Goal: Transaction & Acquisition: Download file/media

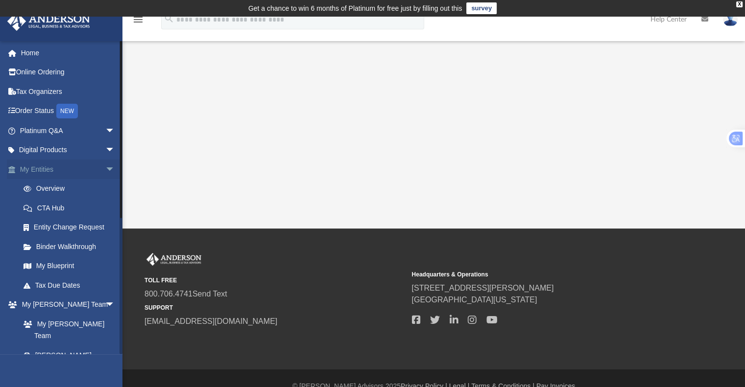
click at [105, 168] on span "arrow_drop_down" at bounding box center [115, 170] width 20 height 20
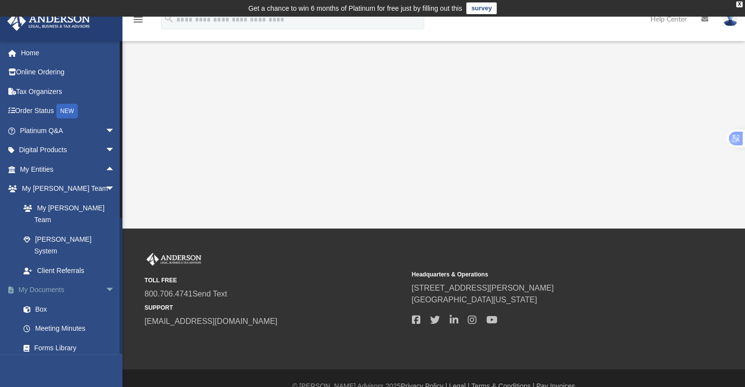
click at [57, 280] on link "My Documents arrow_drop_down" at bounding box center [68, 290] width 123 height 20
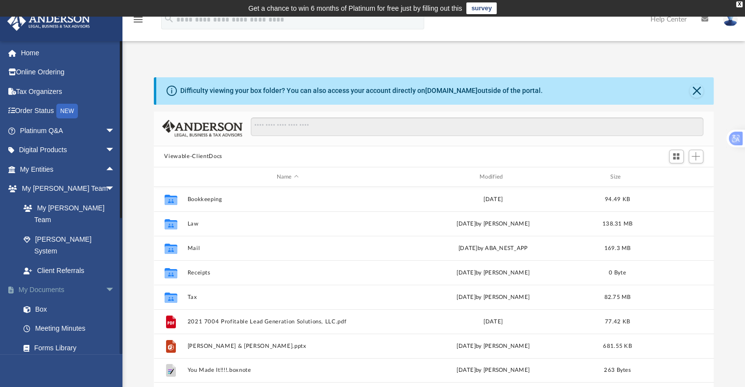
scroll to position [215, 552]
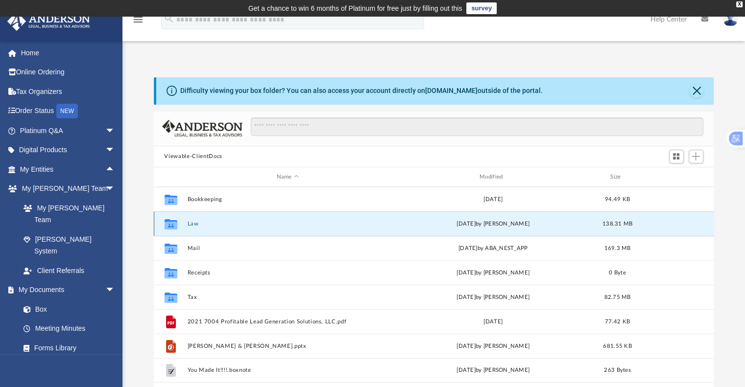
click at [202, 225] on button "Law" at bounding box center [287, 224] width 201 height 6
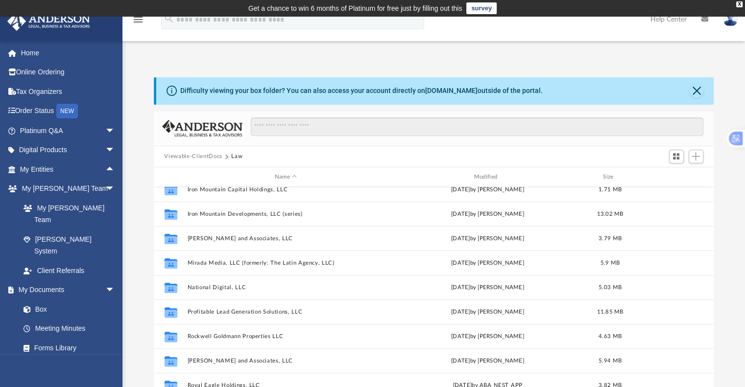
scroll to position [348, 0]
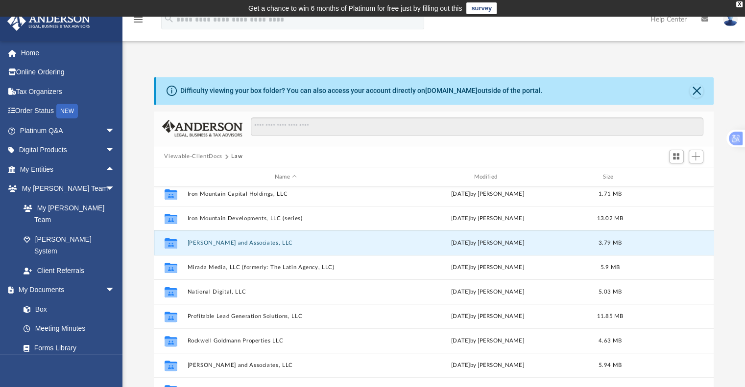
click at [209, 242] on button "[PERSON_NAME] and Associates, LLC" at bounding box center [285, 243] width 197 height 6
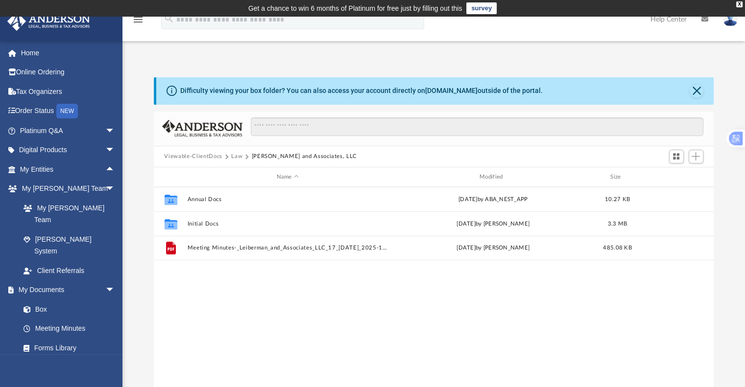
scroll to position [0, 0]
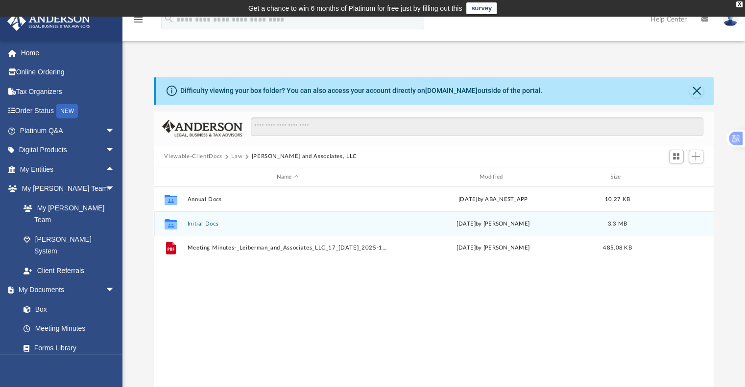
click at [210, 225] on button "Initial Docs" at bounding box center [287, 224] width 201 height 6
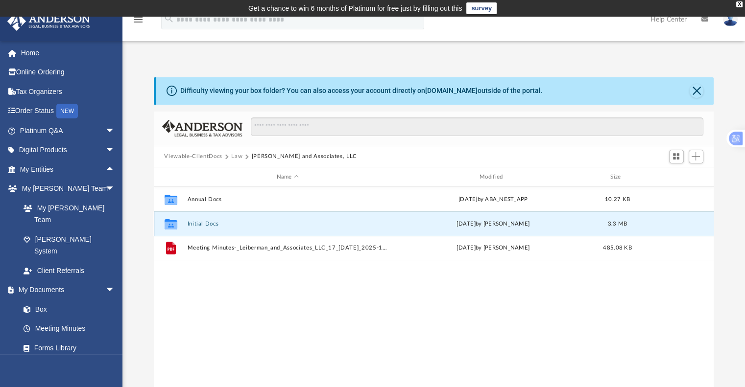
click at [210, 225] on button "Initial Docs" at bounding box center [287, 224] width 201 height 6
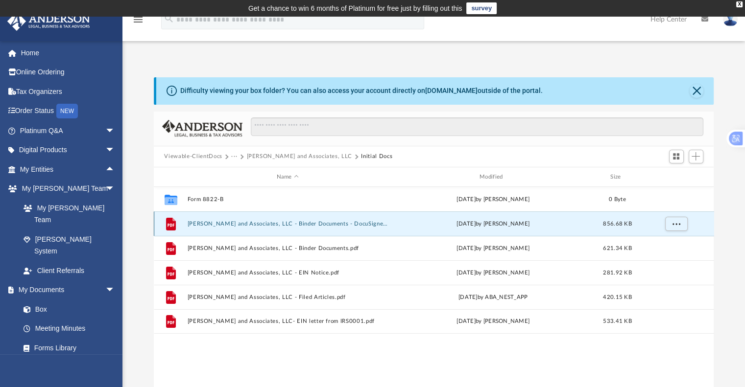
click at [315, 223] on button "[PERSON_NAME] and Associates, LLC - Binder Documents - DocuSigned.pdf" at bounding box center [287, 224] width 201 height 6
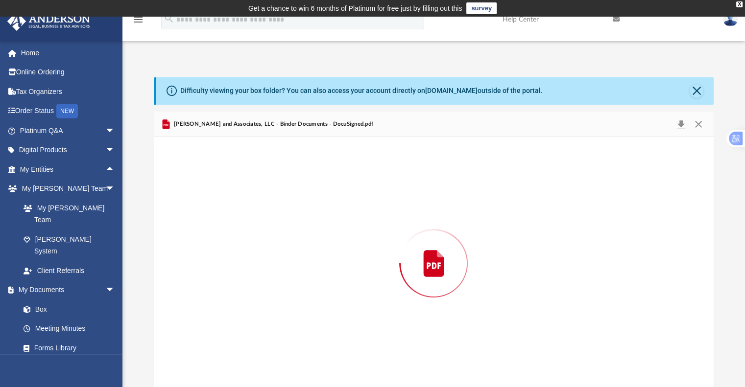
scroll to position [2, 0]
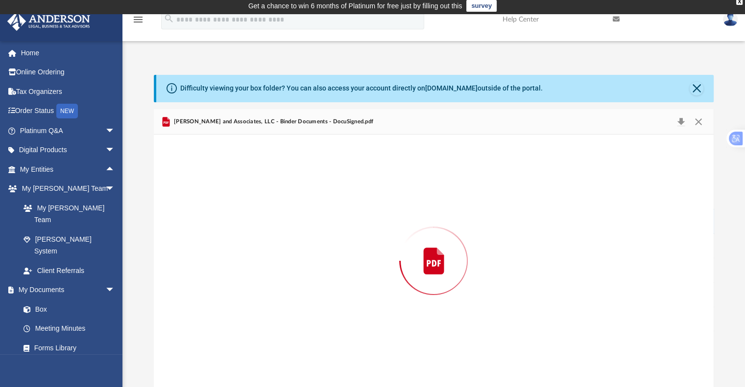
click at [315, 223] on div "Preview" at bounding box center [434, 261] width 560 height 253
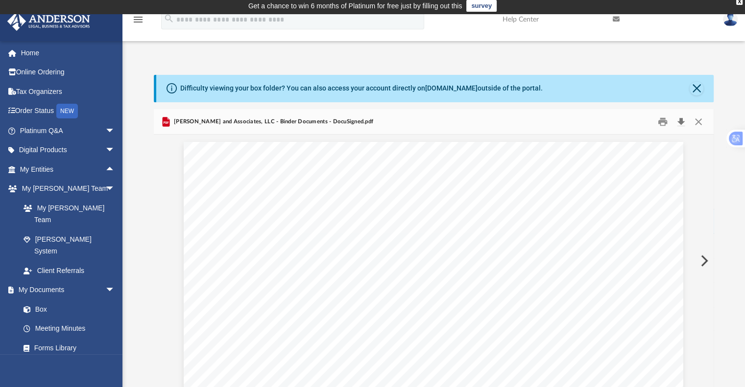
click at [681, 121] on button "Download" at bounding box center [681, 121] width 18 height 15
click at [698, 121] on button "Close" at bounding box center [698, 121] width 18 height 15
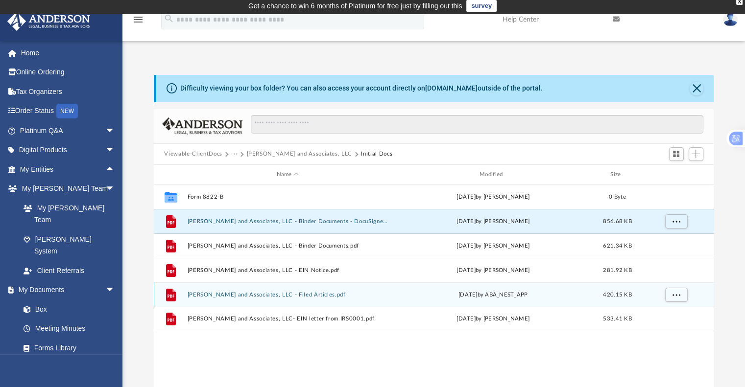
click at [283, 292] on button "[PERSON_NAME] and Associates, LLC - Filed Articles.pdf" at bounding box center [287, 295] width 201 height 6
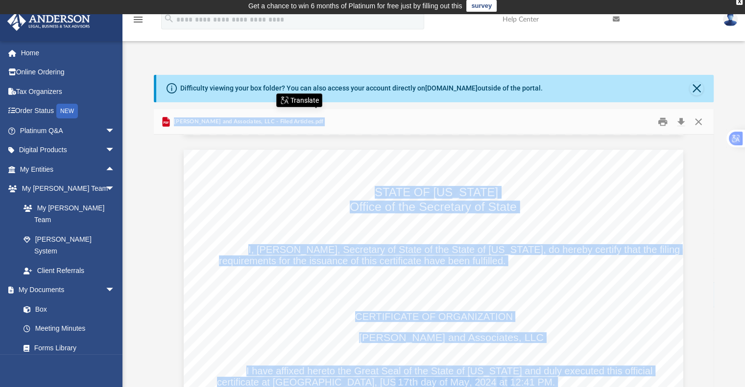
scroll to position [1909, 0]
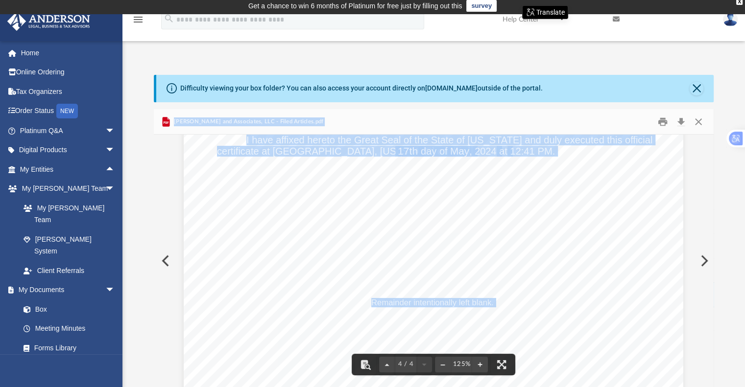
scroll to position [2194, 0]
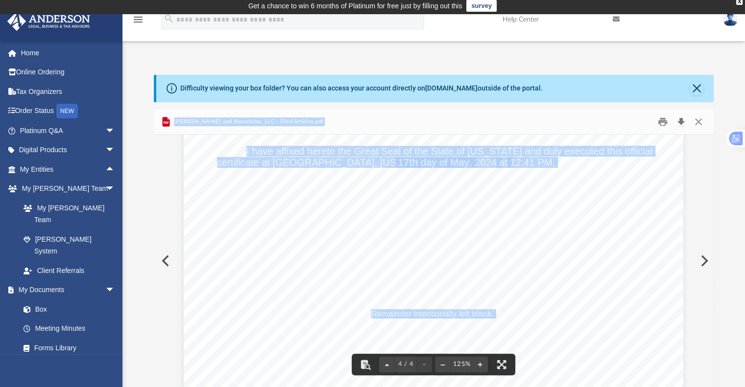
click at [683, 121] on button "Download" at bounding box center [681, 121] width 18 height 15
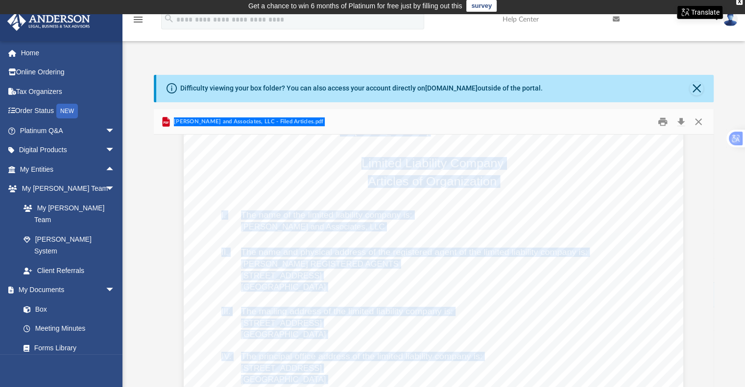
scroll to position [0, 0]
